Goal: Information Seeking & Learning: Learn about a topic

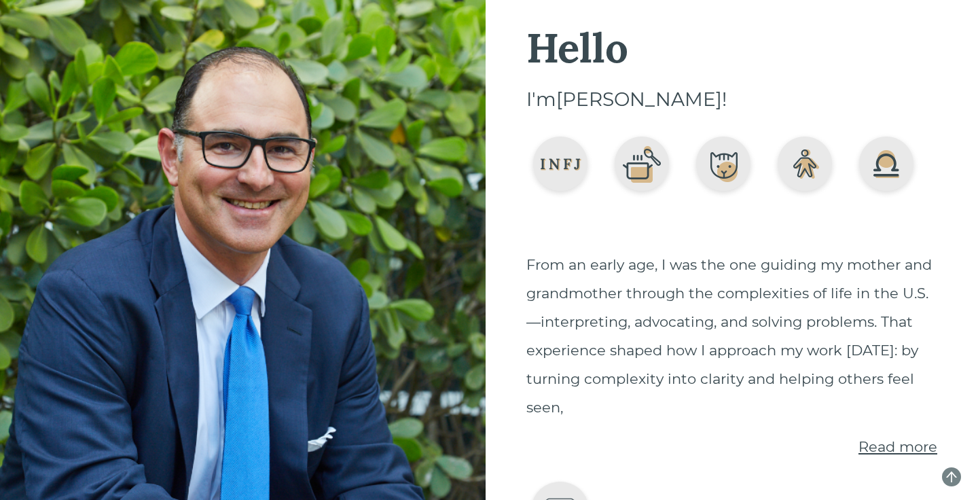
click at [623, 174] on img at bounding box center [642, 166] width 68 height 68
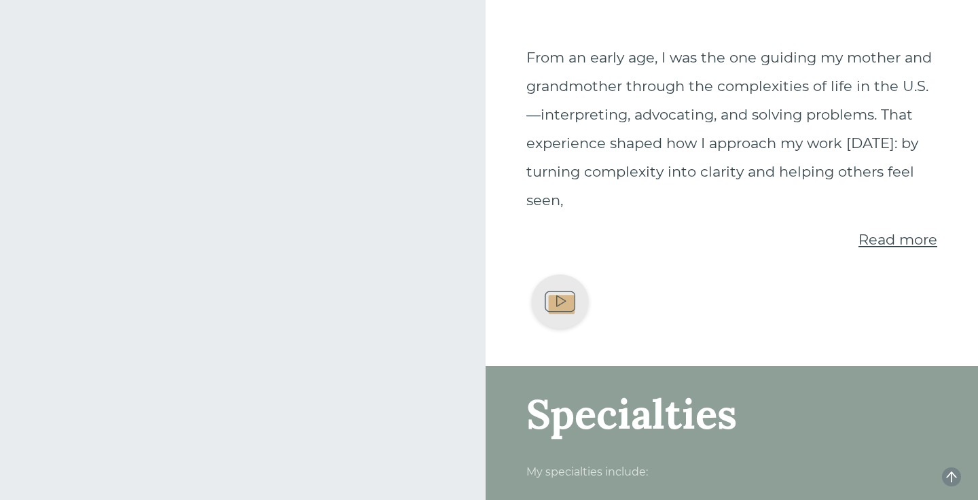
scroll to position [358, 0]
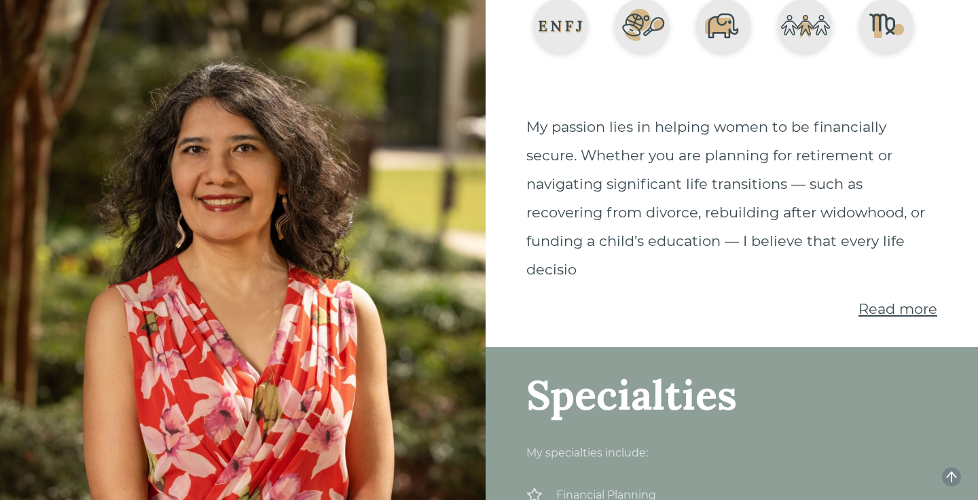
scroll to position [259, 0]
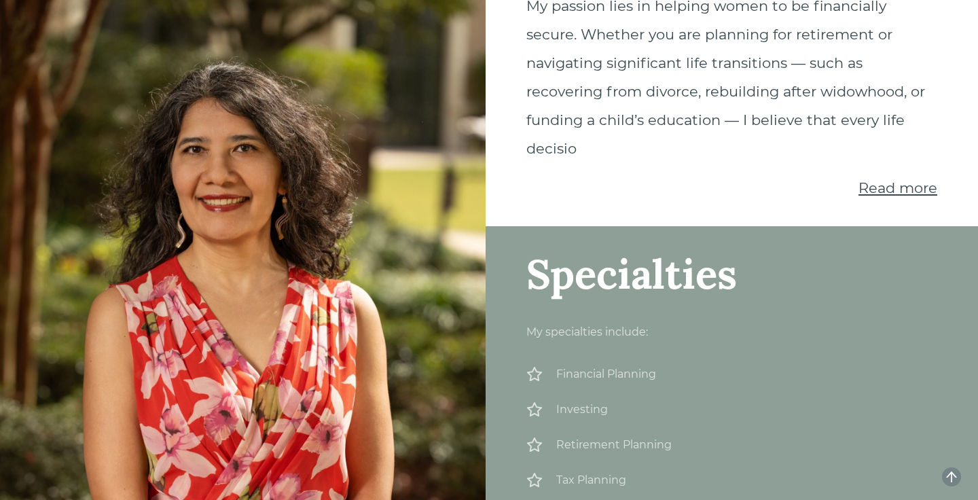
click at [874, 189] on span "Read more" at bounding box center [897, 187] width 79 height 17
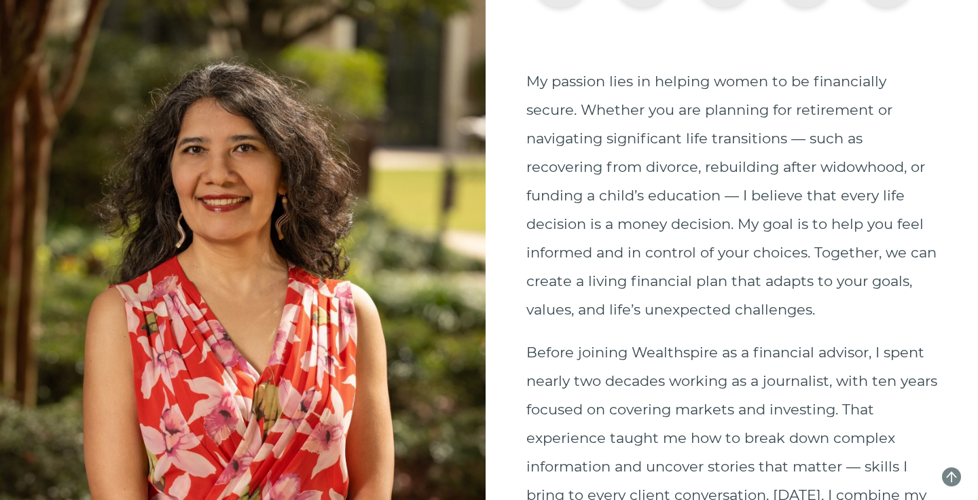
scroll to position [0, 0]
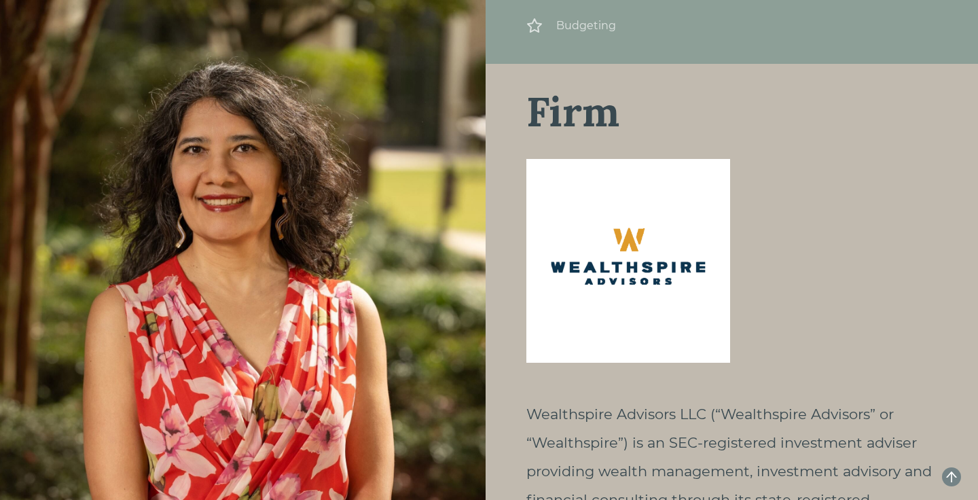
scroll to position [857, 0]
